Goal: Browse casually: Explore the website without a specific task or goal

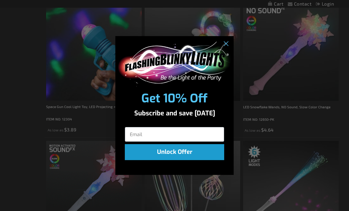
scroll to position [354, 0]
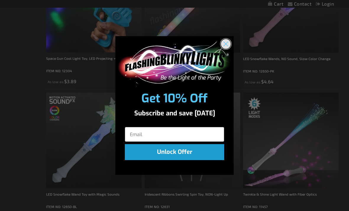
click at [228, 49] on circle "Close dialog" at bounding box center [226, 44] width 10 height 10
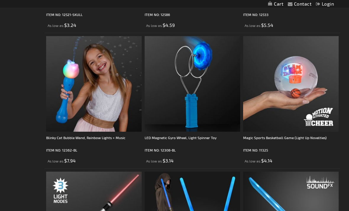
scroll to position [2076, 0]
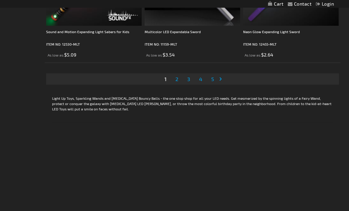
click at [177, 79] on span "2" at bounding box center [176, 79] width 3 height 7
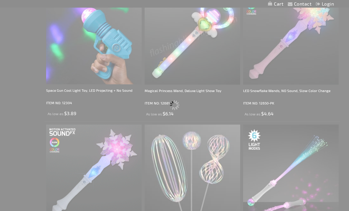
scroll to position [0, 0]
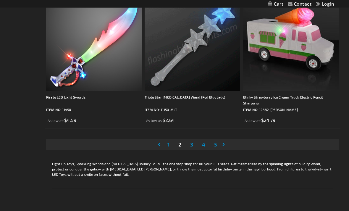
scroll to position [2777, 0]
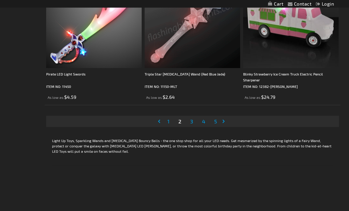
click at [190, 123] on span "3" at bounding box center [191, 121] width 3 height 7
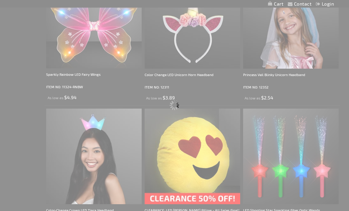
scroll to position [0, 0]
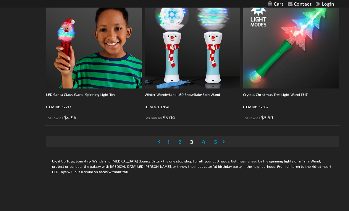
scroll to position [2760, 0]
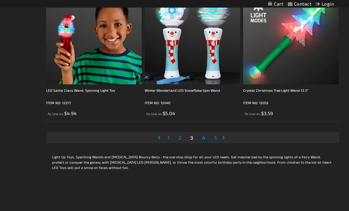
click at [205, 136] on link "Page 4" at bounding box center [204, 137] width 6 height 9
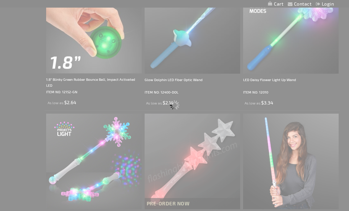
scroll to position [0, 0]
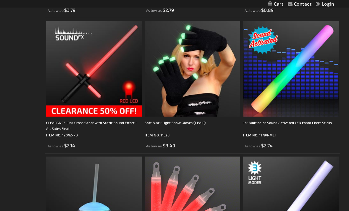
scroll to position [975, 0]
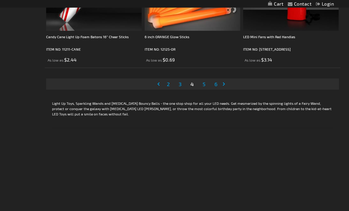
click at [203, 84] on span "5" at bounding box center [203, 84] width 3 height 7
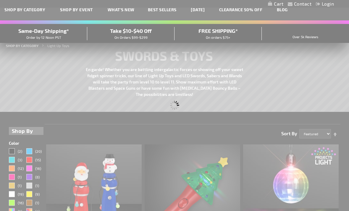
scroll to position [0, 0]
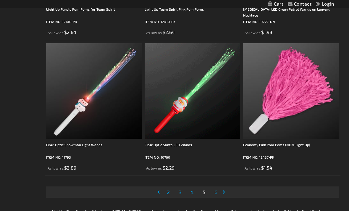
scroll to position [2790, 0]
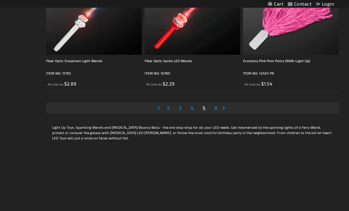
click at [217, 111] on link "Page 6" at bounding box center [215, 107] width 5 height 9
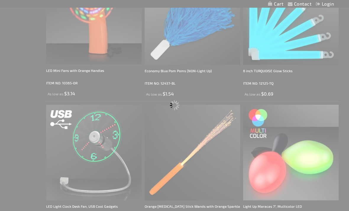
scroll to position [0, 0]
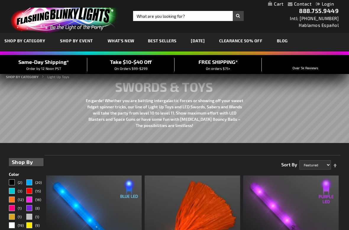
click at [244, 0] on div "Contact Compare Products Login Skip to Content My Cart My Cart Close You have n…" at bounding box center [174, 4] width 349 height 8
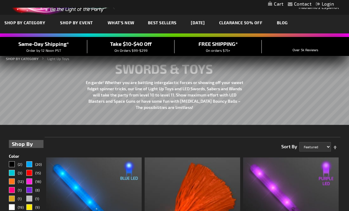
scroll to position [19, 0]
